Goal: Navigation & Orientation: Find specific page/section

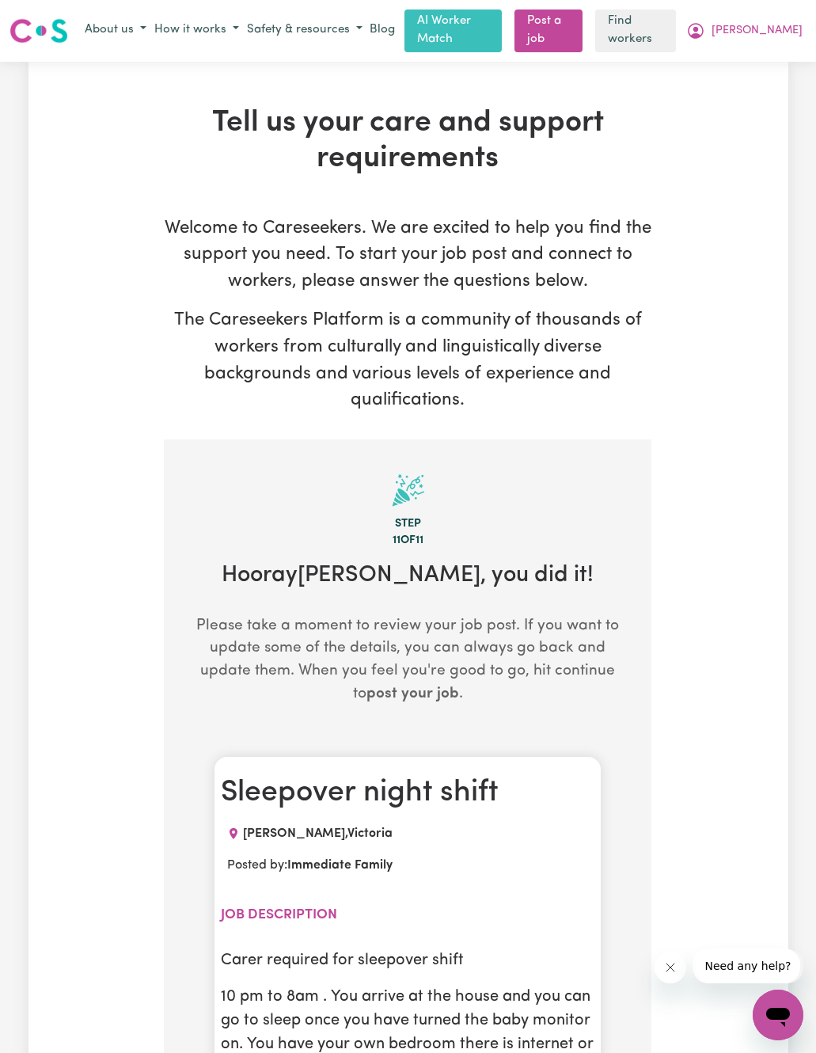
click at [778, 32] on span "[PERSON_NAME]" at bounding box center [757, 30] width 91 height 17
click at [762, 59] on link "My Dashboard" at bounding box center [743, 62] width 125 height 30
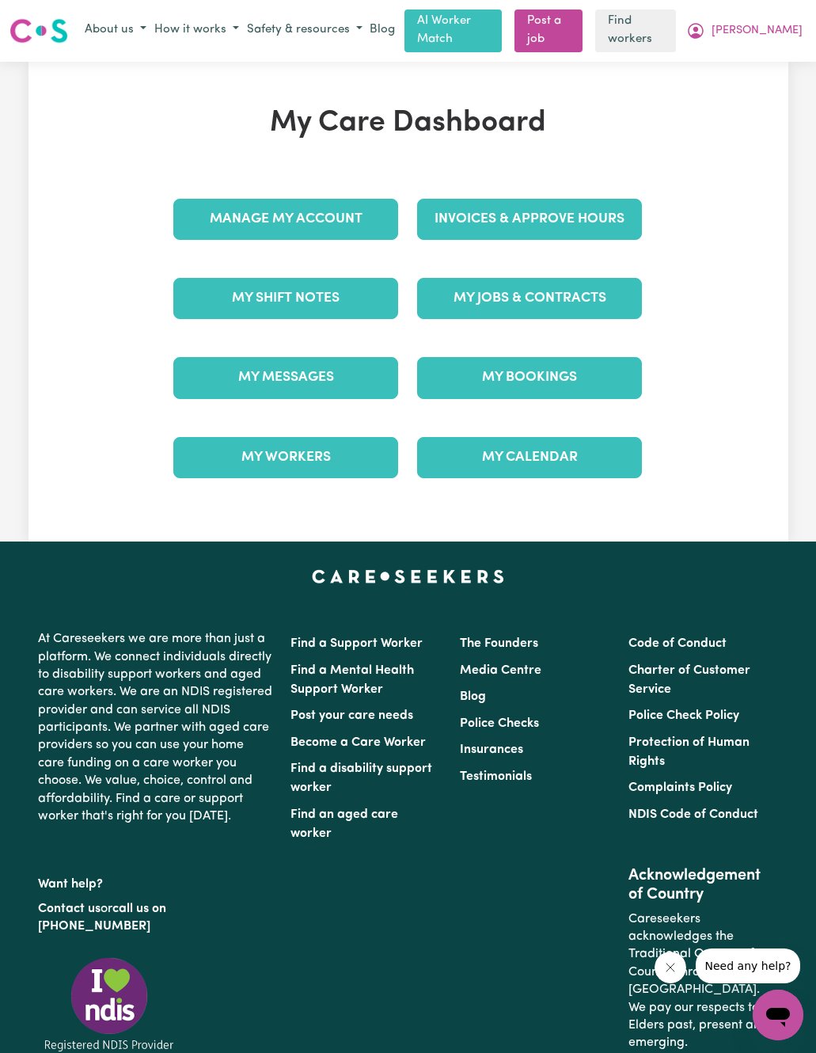
click at [341, 371] on link "My Messages" at bounding box center [285, 377] width 225 height 41
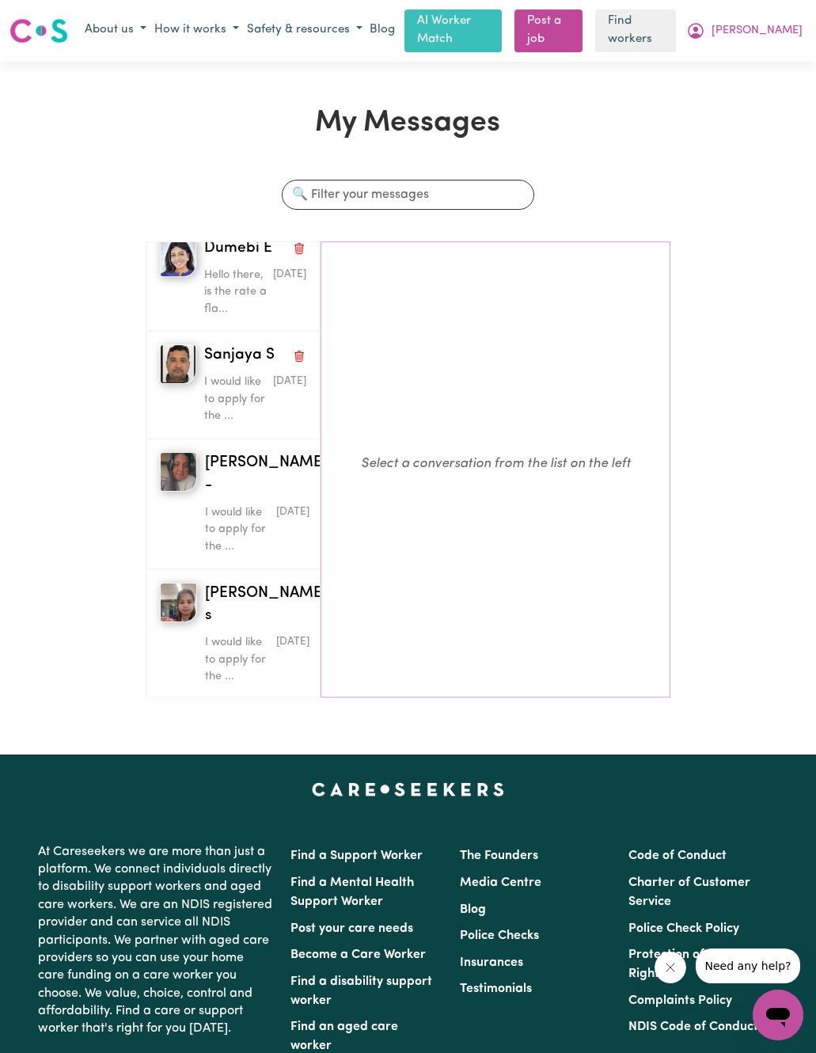
click at [773, 230] on div "My Messages Search conversations [PERSON_NAME] k Hi [PERSON_NAME], the hours wi…" at bounding box center [408, 408] width 816 height 604
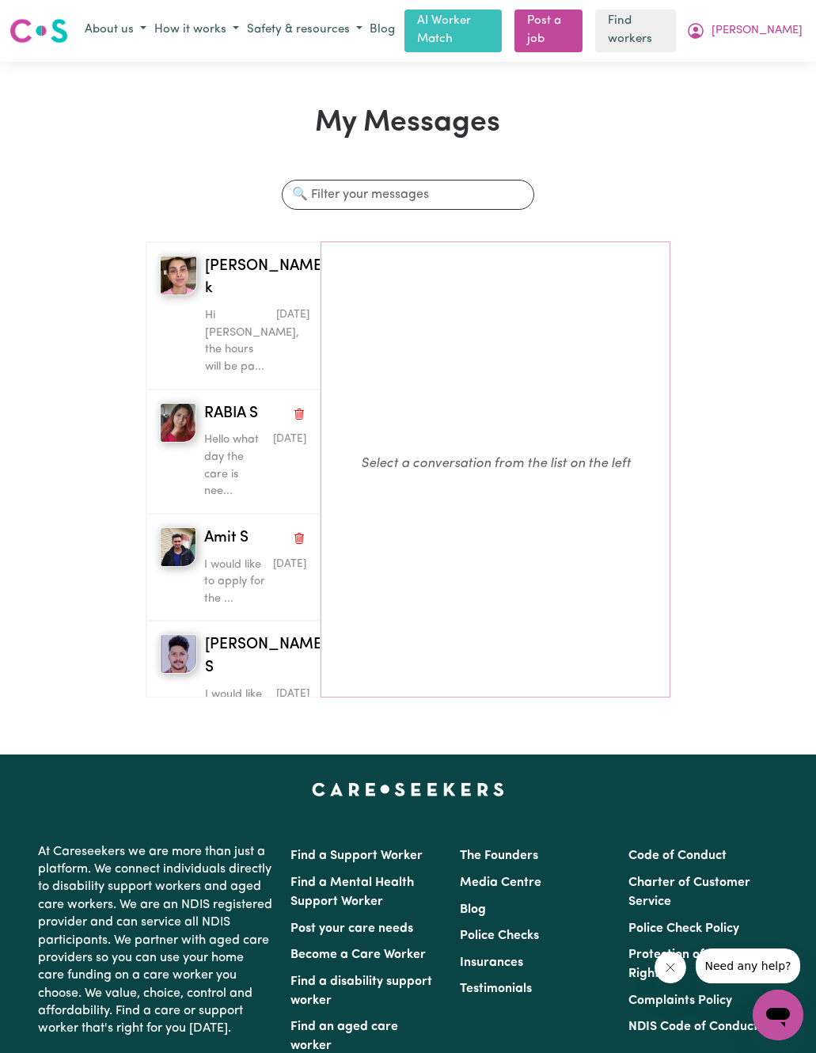
click at [785, 25] on span "[PERSON_NAME]" at bounding box center [757, 30] width 91 height 17
click at [751, 86] on link "My SC Dashboard" at bounding box center [743, 92] width 125 height 30
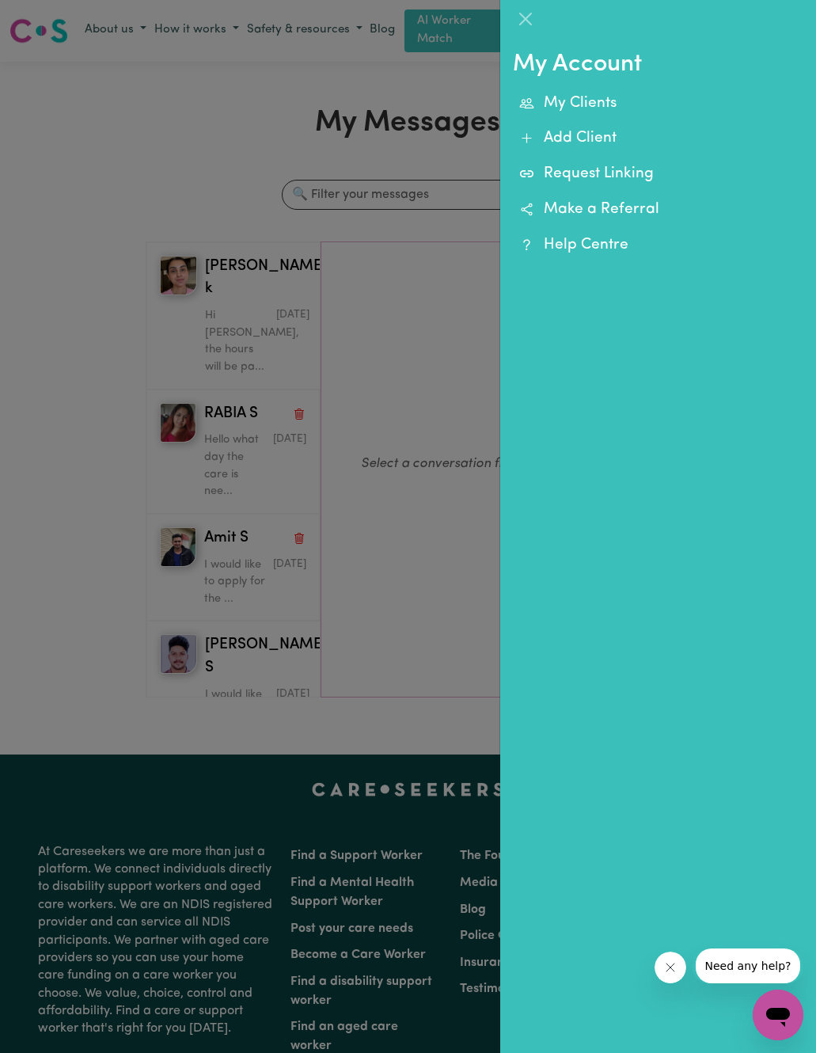
click at [596, 102] on link "My Clients" at bounding box center [658, 104] width 291 height 36
